Goal: Task Accomplishment & Management: Use online tool/utility

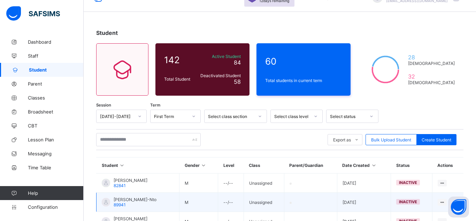
scroll to position [50, 0]
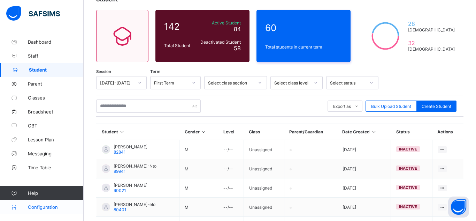
click at [36, 211] on link "Configuration" at bounding box center [41, 207] width 83 height 14
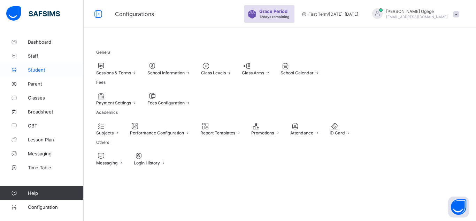
click at [38, 71] on span "Student" at bounding box center [56, 70] width 56 height 6
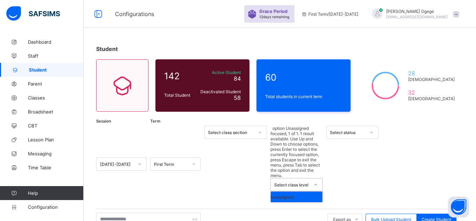
click at [312, 179] on div at bounding box center [316, 184] width 12 height 11
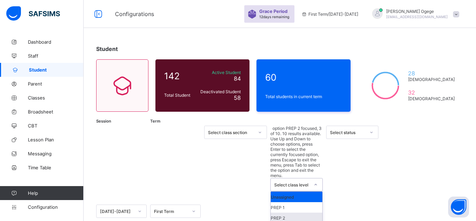
click at [287, 212] on div "PREP 2" at bounding box center [297, 217] width 52 height 10
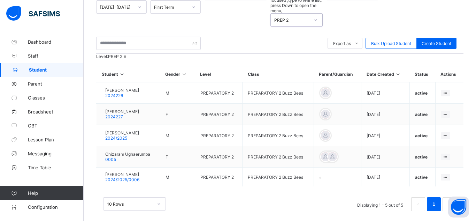
scroll to position [139, 0]
type input "*"
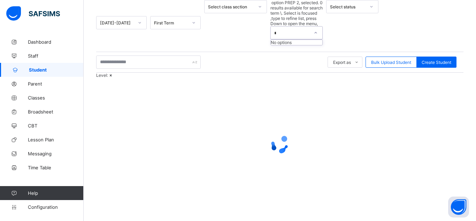
scroll to position [113, 0]
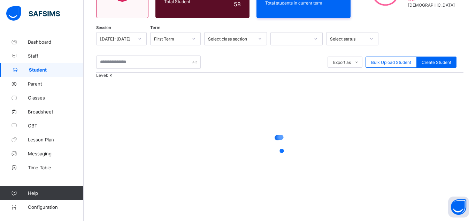
click at [150, 188] on div at bounding box center [280, 144] width 368 height 133
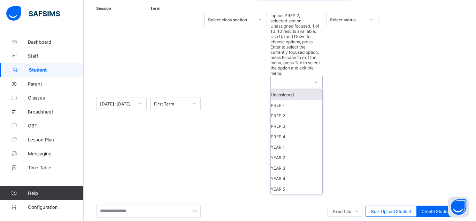
click at [318, 77] on div at bounding box center [316, 82] width 12 height 11
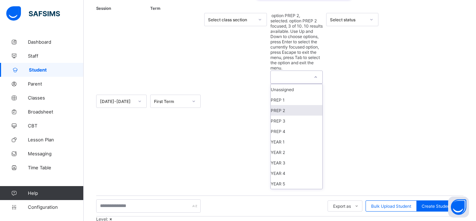
click at [290, 105] on div "PREP 2" at bounding box center [297, 110] width 52 height 10
